Goal: Task Accomplishment & Management: Manage account settings

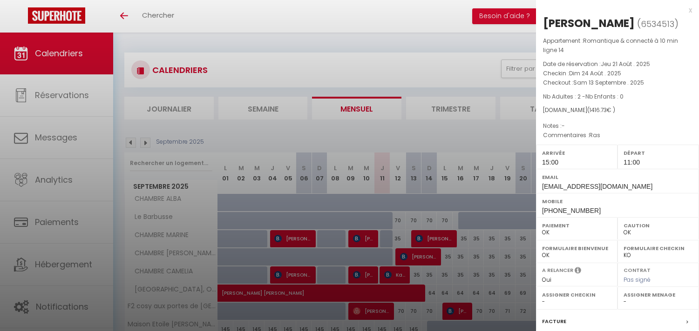
select select "0"
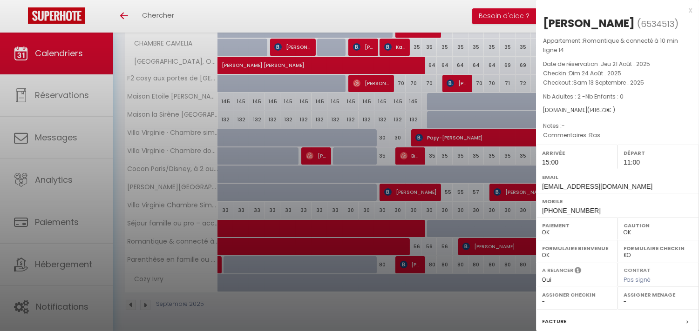
scroll to position [229, 0]
click at [346, 265] on div at bounding box center [349, 165] width 699 height 331
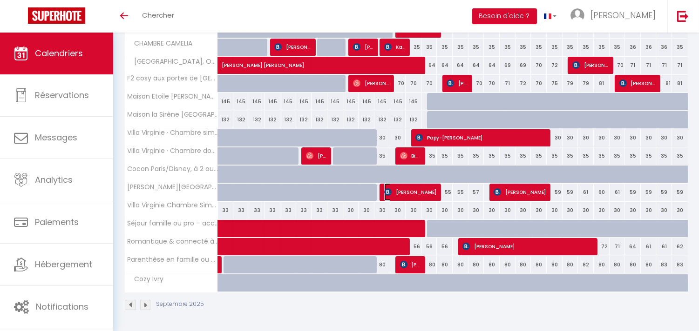
click at [428, 192] on span "[PERSON_NAME]" at bounding box center [410, 192] width 53 height 18
select select "KO"
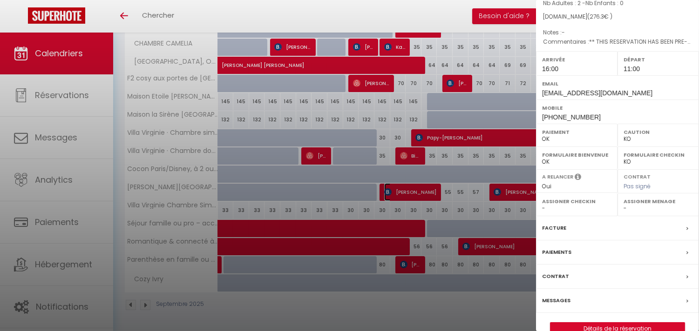
scroll to position [112, 0]
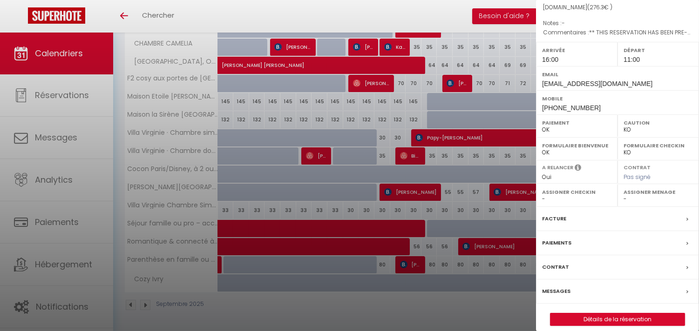
click at [632, 280] on div "Messages" at bounding box center [617, 292] width 163 height 24
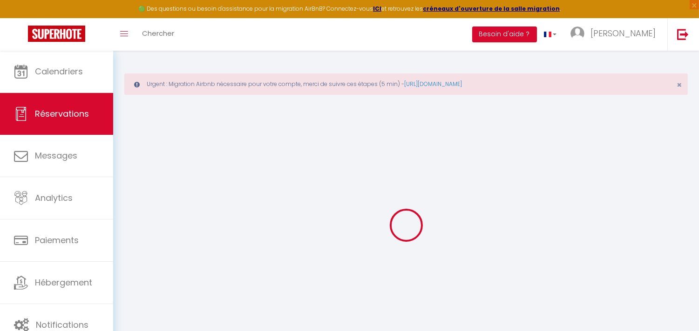
select select
checkbox input "false"
type textarea "** THIS RESERVATION HAS BEEN PRE-PAID ** BOOKING NOTE : Payment charge is EUR 3…"
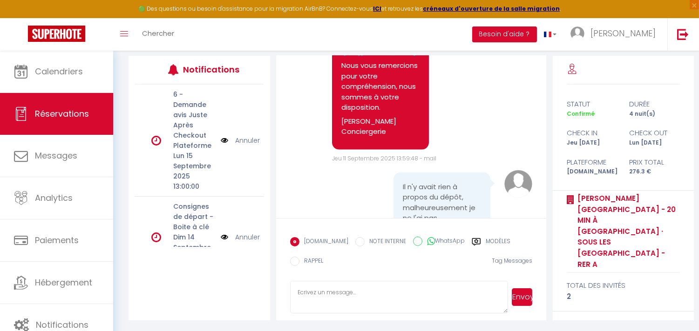
scroll to position [2839, 0]
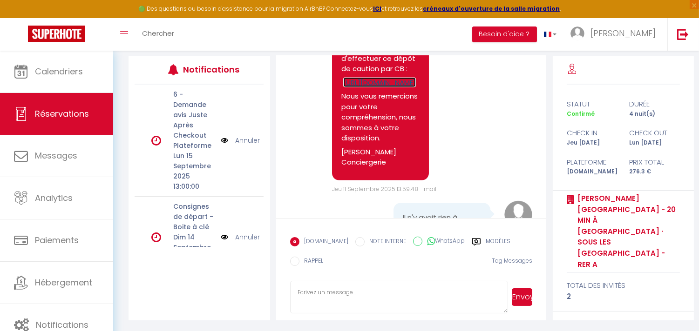
click at [371, 88] on link "[URL][DOMAIN_NAME]" at bounding box center [379, 83] width 73 height 10
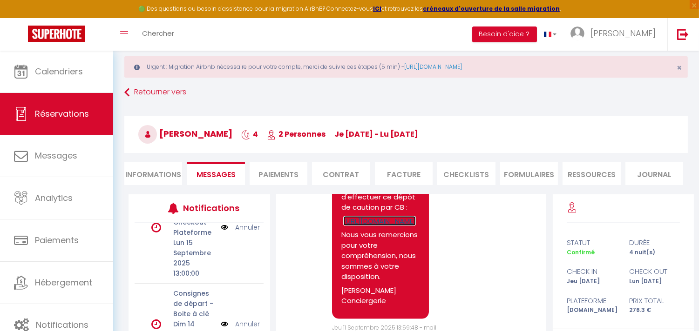
scroll to position [0, 0]
